Goal: Register for event/course

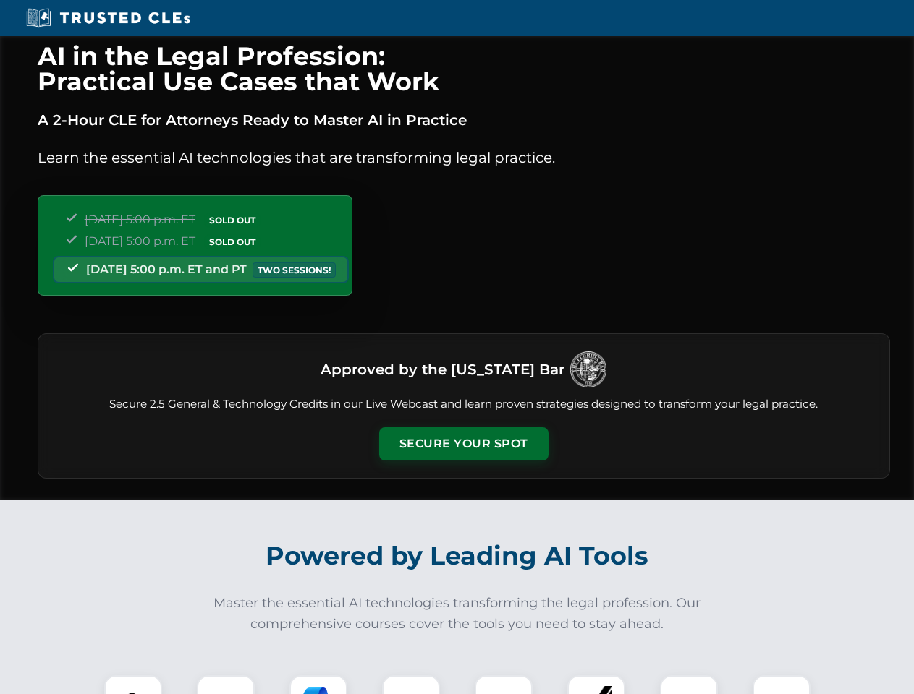
click at [463, 444] on button "Secure Your Spot" at bounding box center [463, 443] width 169 height 33
click at [133, 685] on img at bounding box center [133, 705] width 42 height 42
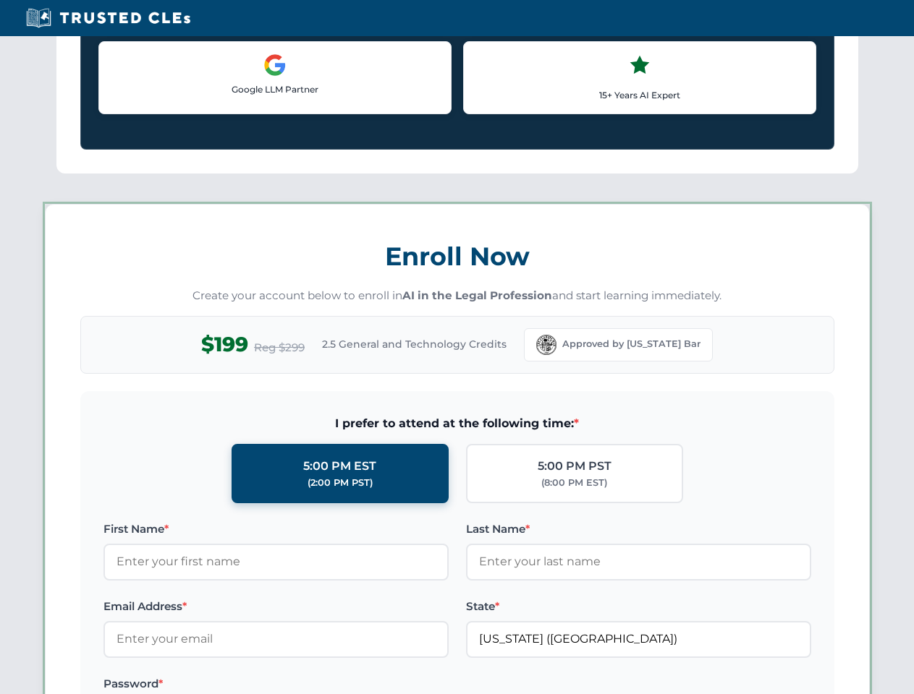
click at [318, 685] on label "Password *" at bounding box center [275, 684] width 345 height 17
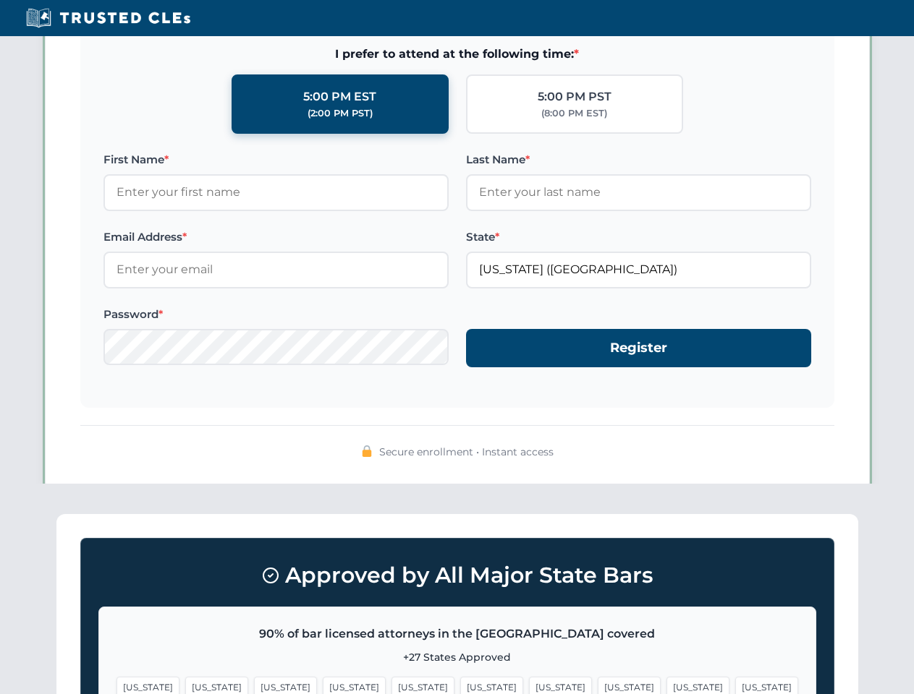
click at [666, 685] on span "[US_STATE]" at bounding box center [697, 687] width 63 height 21
